Goal: Task Accomplishment & Management: Manage account settings

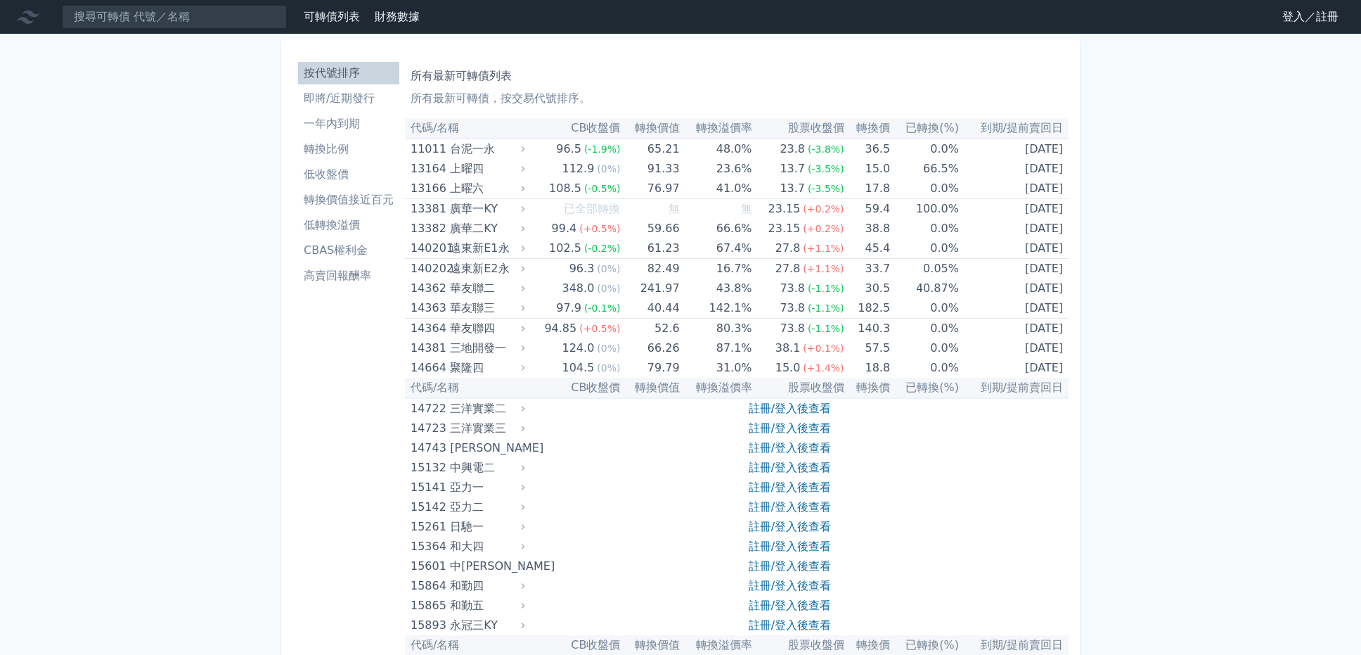
click at [1304, 14] on link "登入／註冊" at bounding box center [1310, 17] width 79 height 22
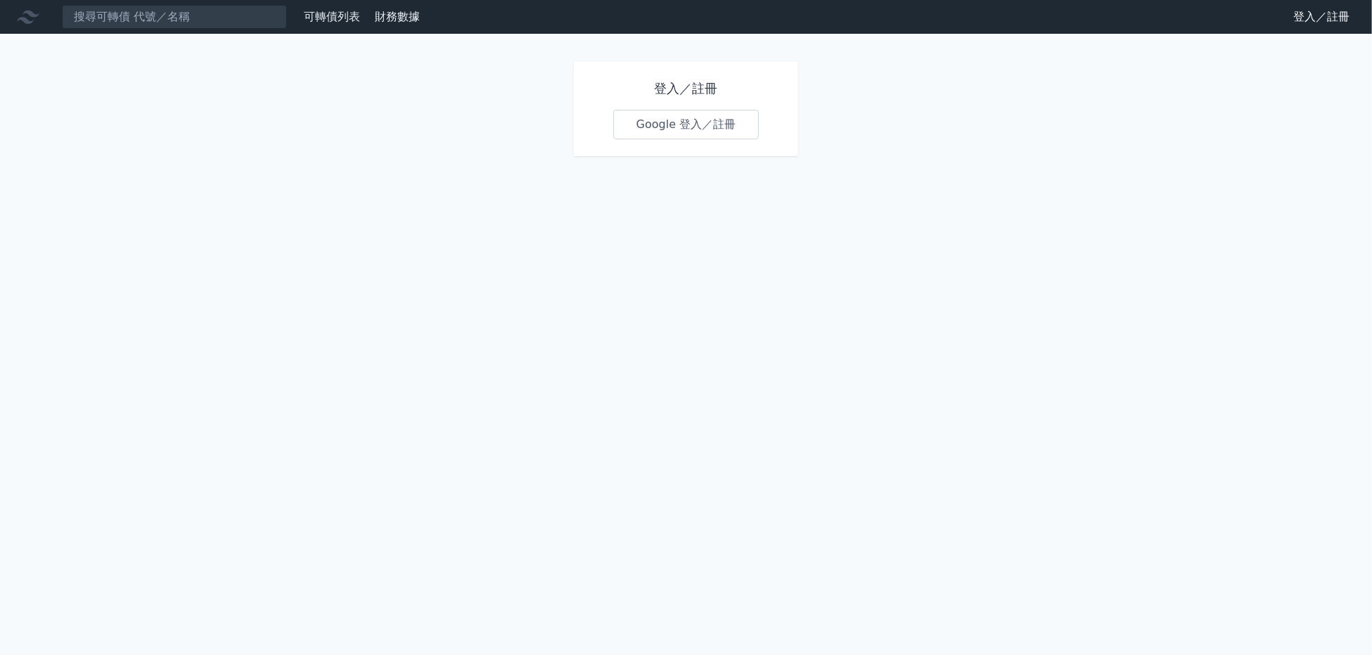
click at [651, 117] on link "Google 登入／註冊" at bounding box center [686, 125] width 146 height 30
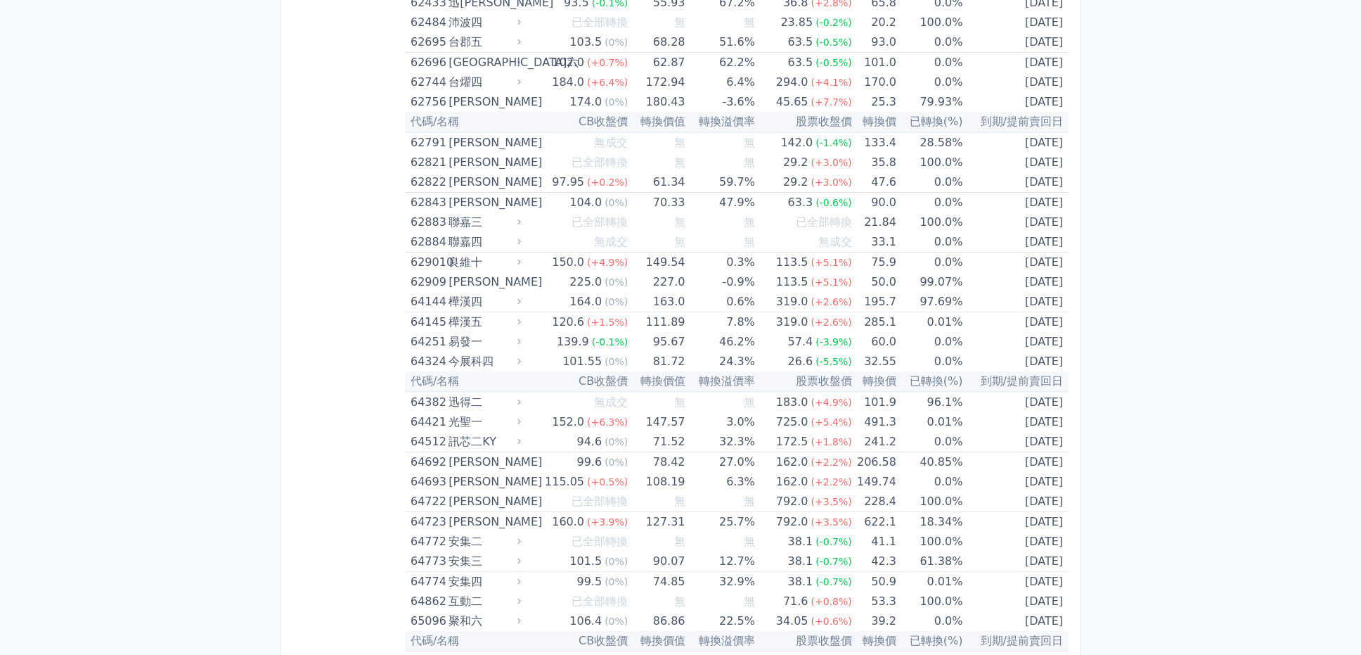
scroll to position [5989, 0]
